Goal: Task Accomplishment & Management: Use online tool/utility

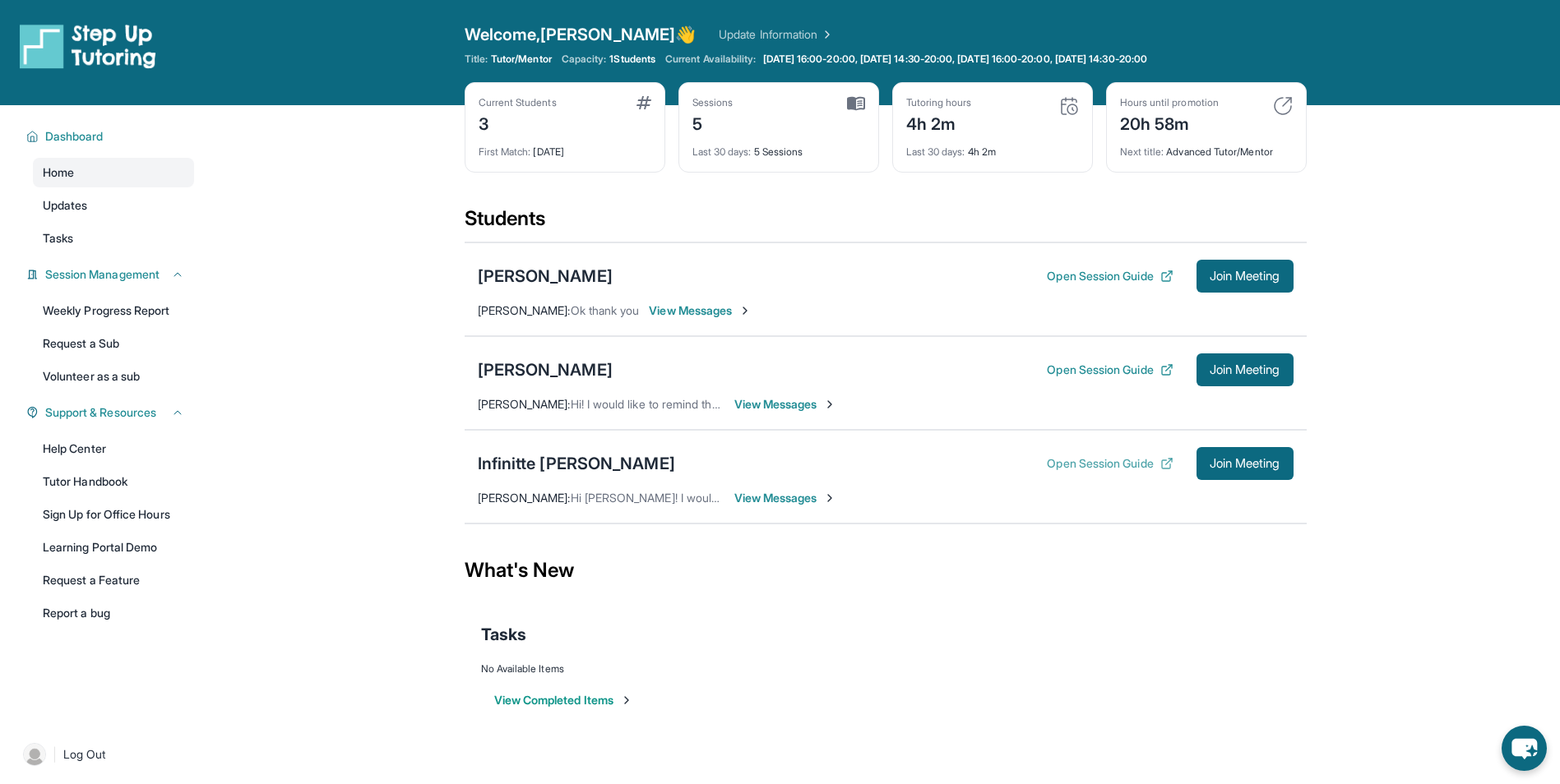
click at [1061, 466] on button "Open Session Guide" at bounding box center [1109, 464] width 125 height 17
click at [1252, 462] on span "Join Meeting" at bounding box center [1245, 463] width 71 height 10
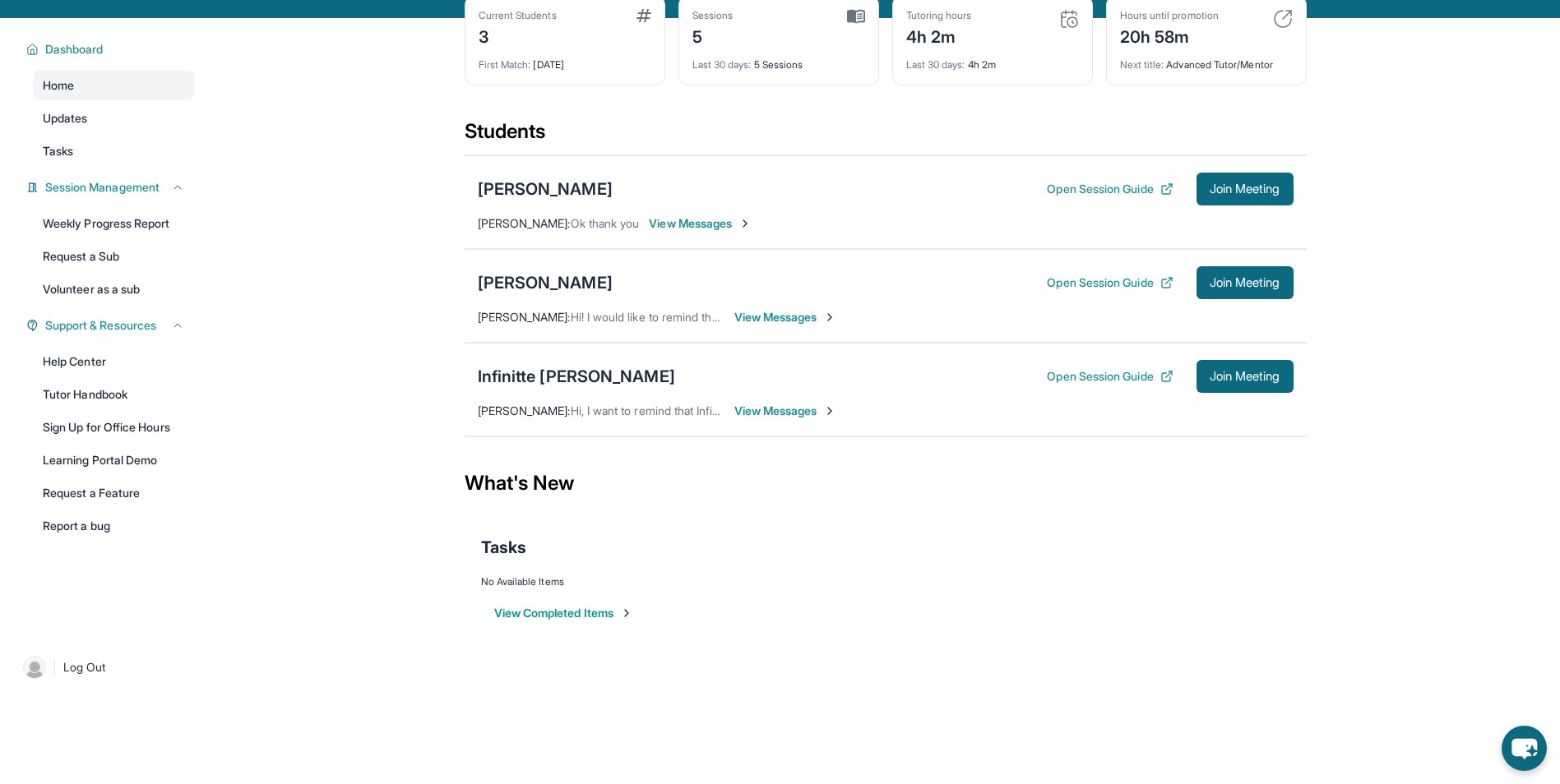
scroll to position [105, 0]
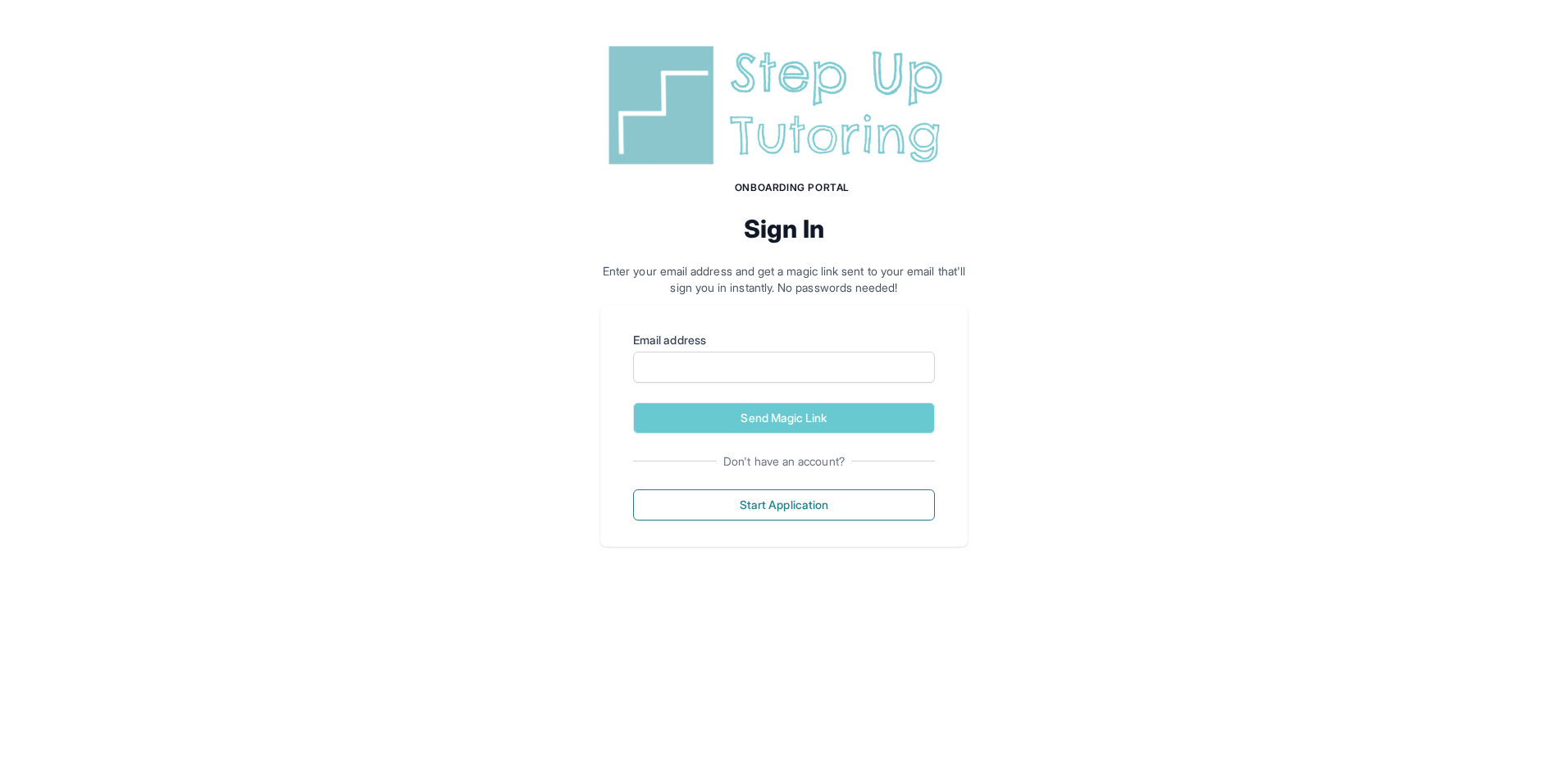
click at [778, 97] on img at bounding box center [783, 106] width 367 height 132
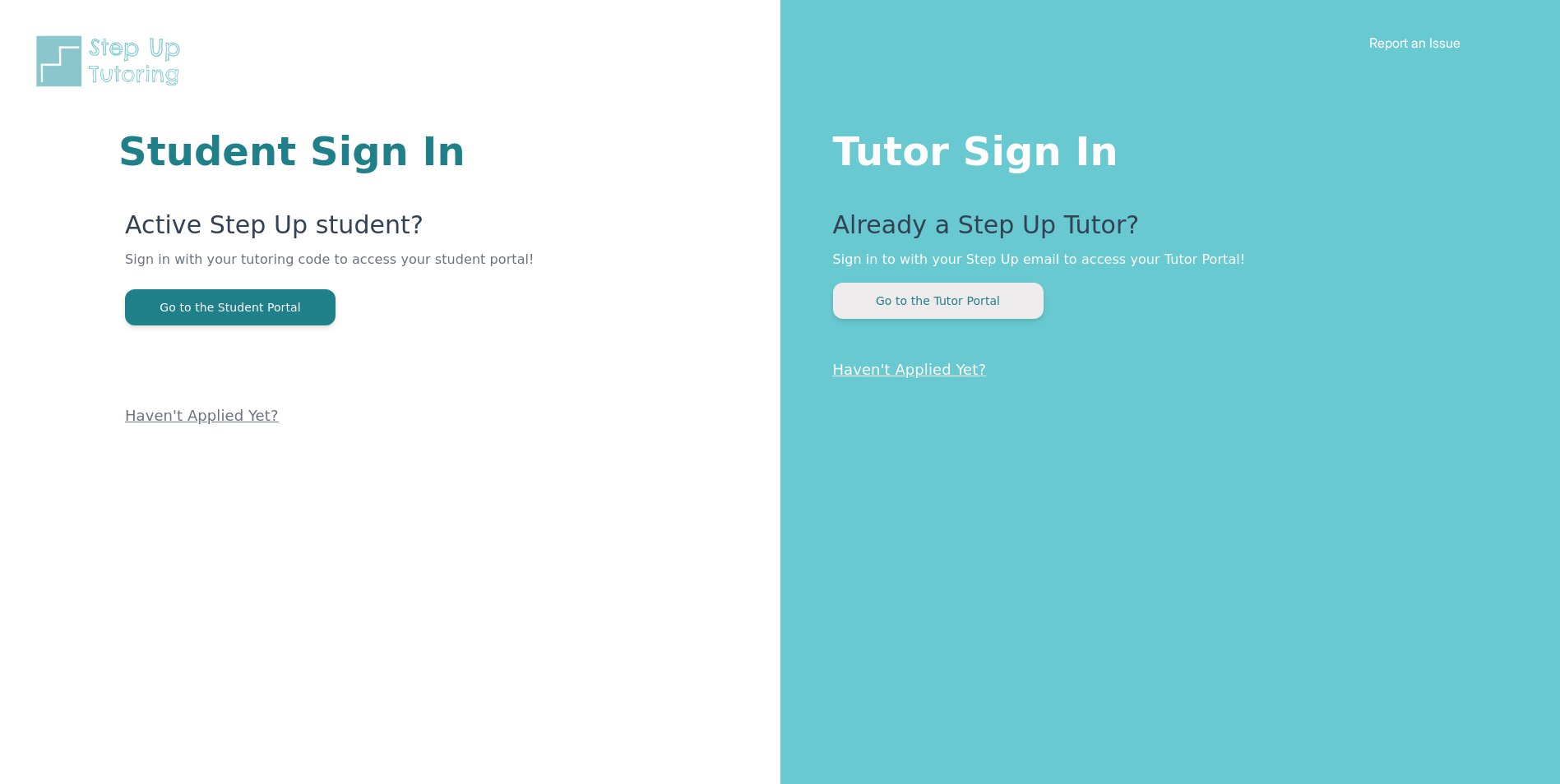
click at [969, 292] on button "Go to the Tutor Portal" at bounding box center [938, 300] width 210 height 36
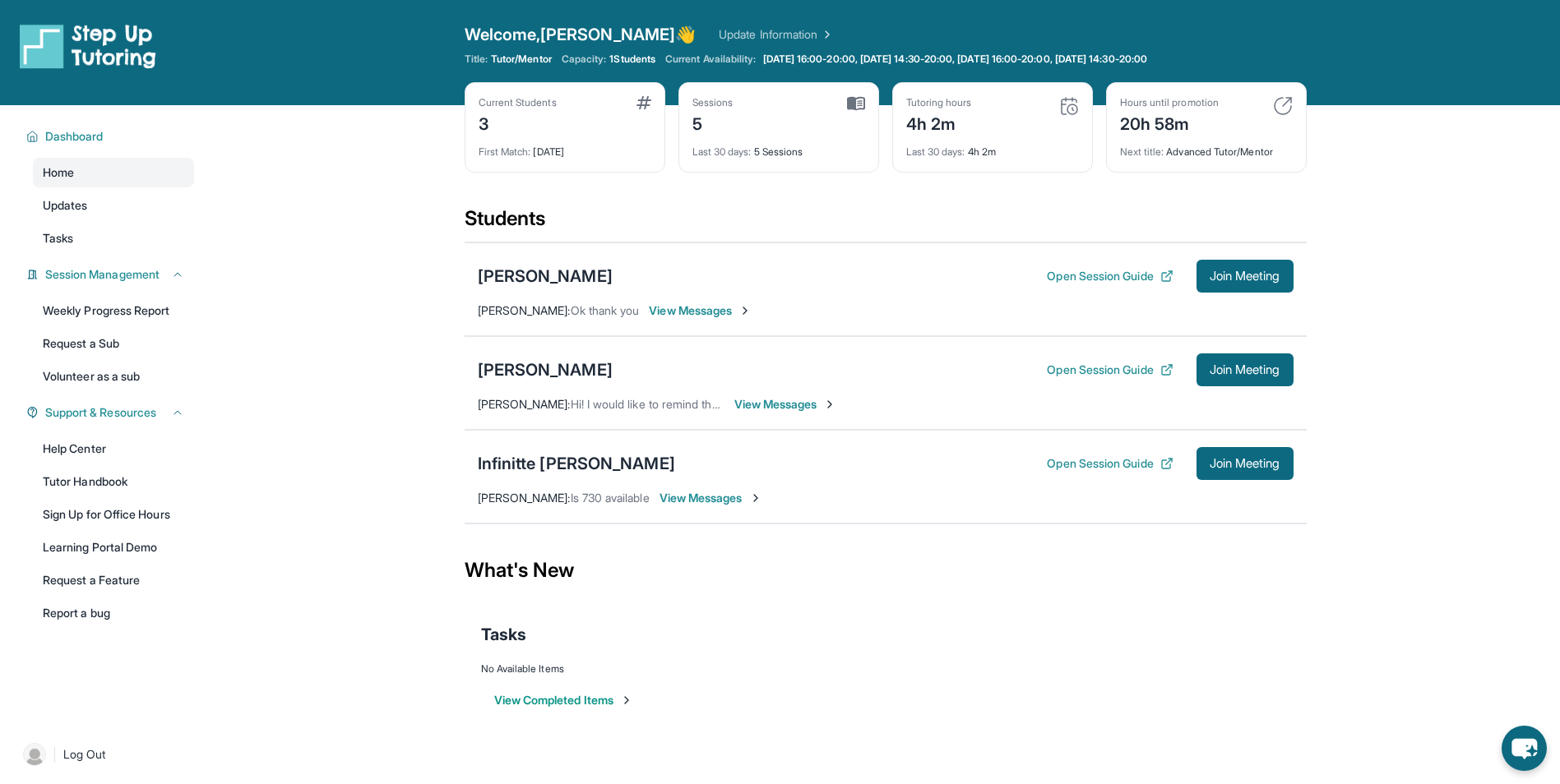
click at [719, 30] on link "Update Information" at bounding box center [776, 34] width 115 height 17
click at [542, 463] on div "Infinitte [PERSON_NAME]" at bounding box center [576, 464] width 197 height 23
